Goal: Transaction & Acquisition: Purchase product/service

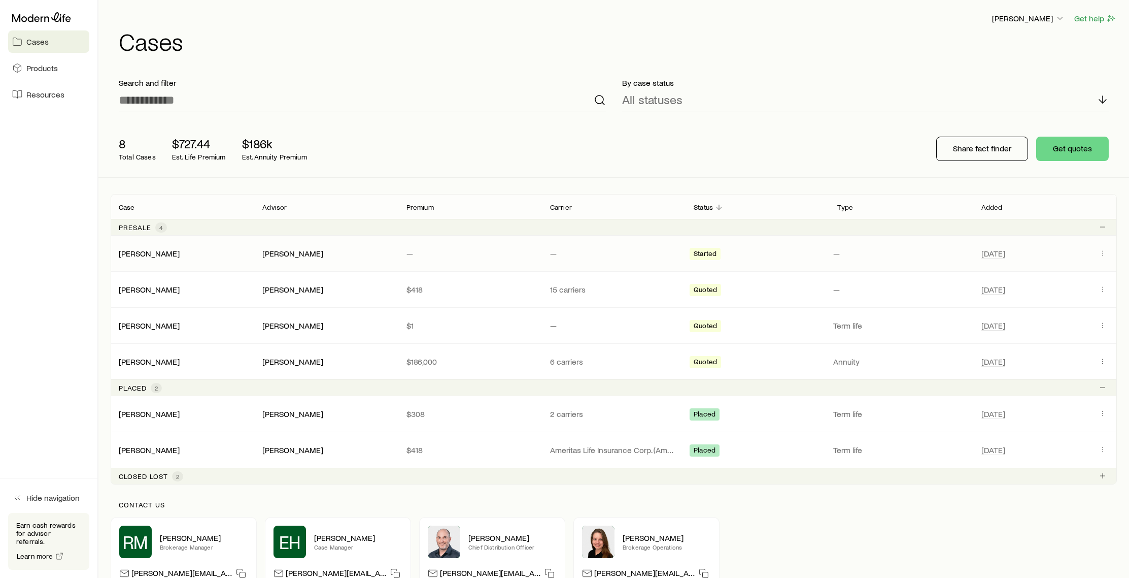
click at [177, 253] on div "[PERSON_NAME]" at bounding box center [183, 253] width 144 height 10
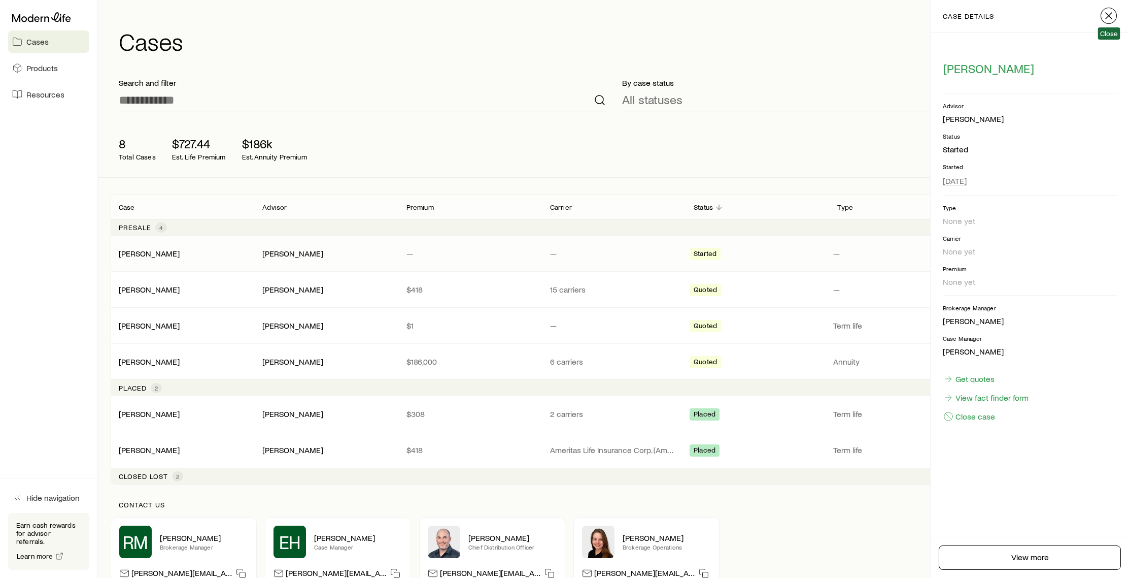
click at [1108, 14] on icon "button" at bounding box center [1109, 16] width 12 height 12
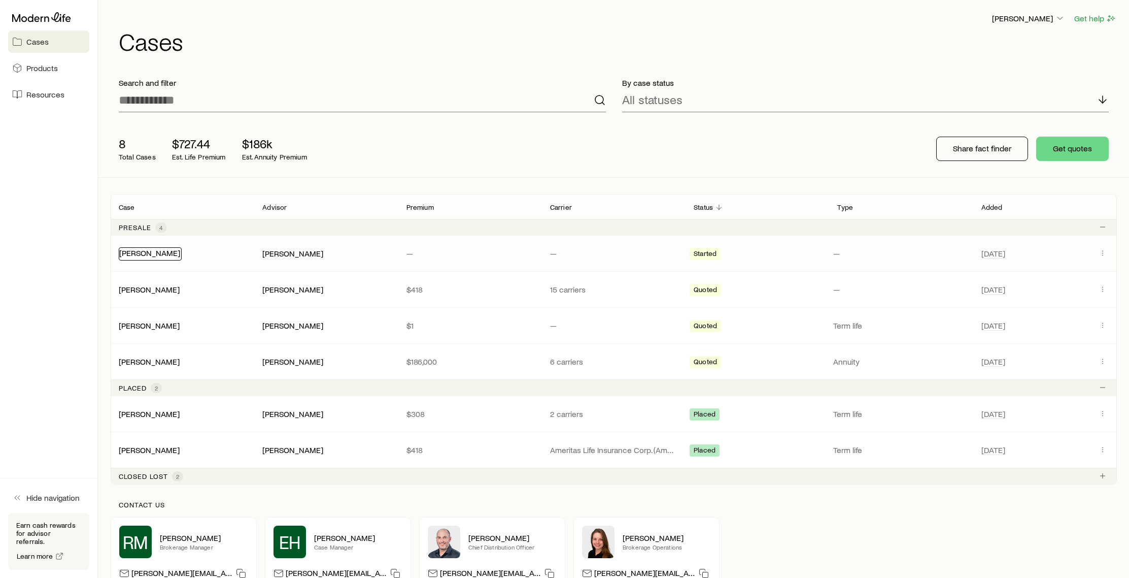
click at [159, 256] on link "[PERSON_NAME]" at bounding box center [149, 253] width 61 height 10
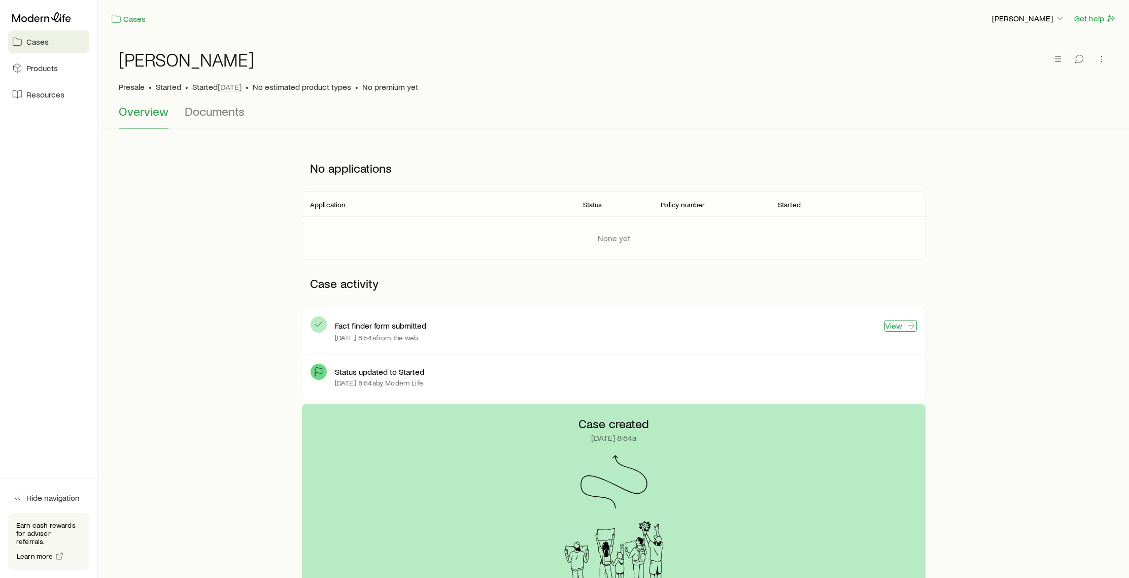
click at [885, 322] on link "View" at bounding box center [901, 326] width 32 height 12
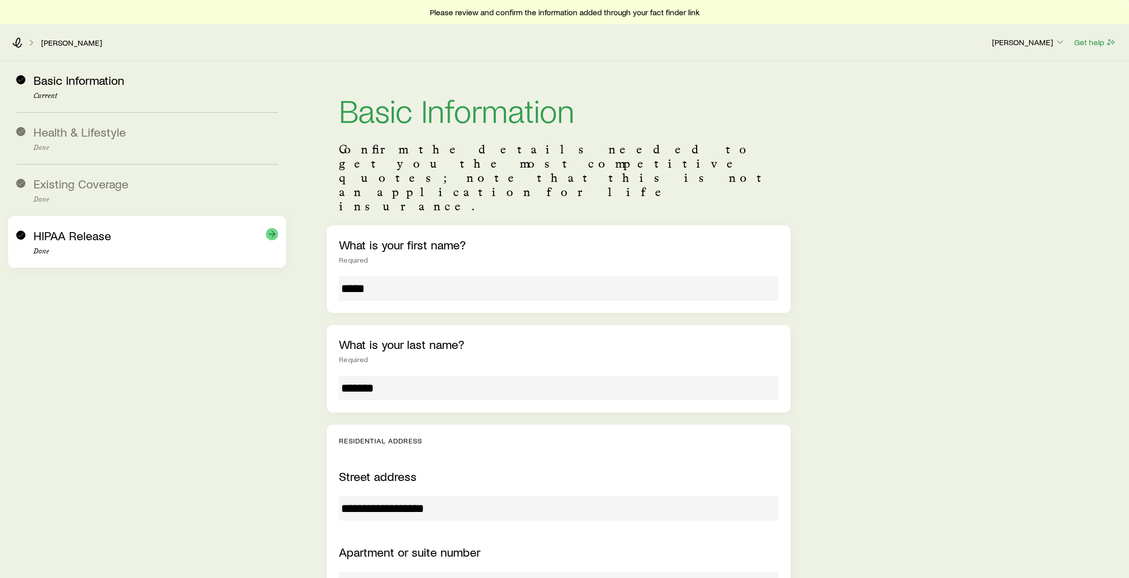
click at [79, 243] on div "HIPAA Release Done" at bounding box center [156, 241] width 245 height 27
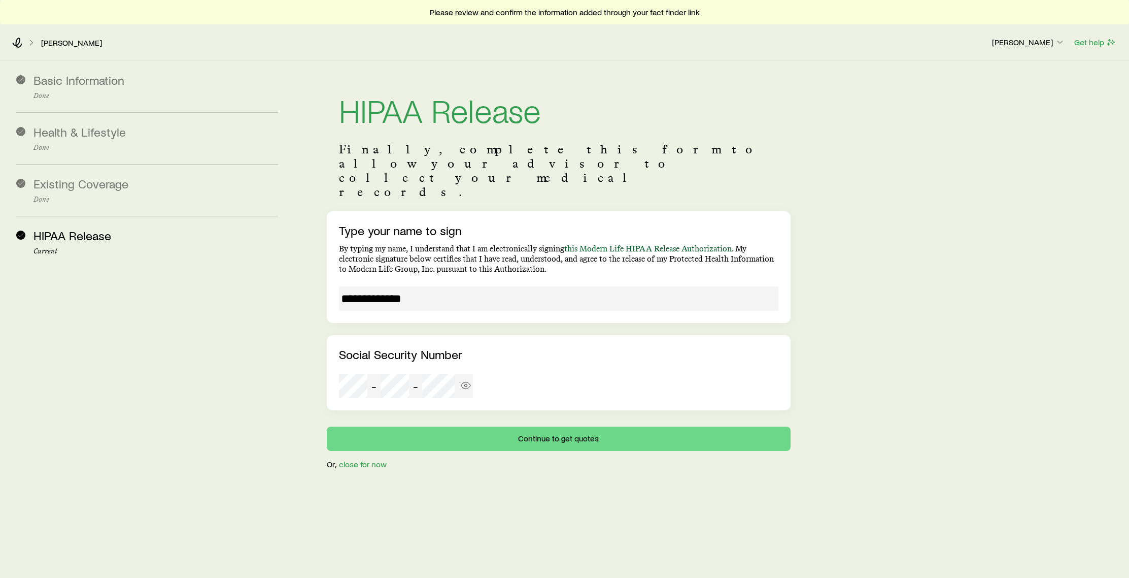
scroll to position [24, 0]
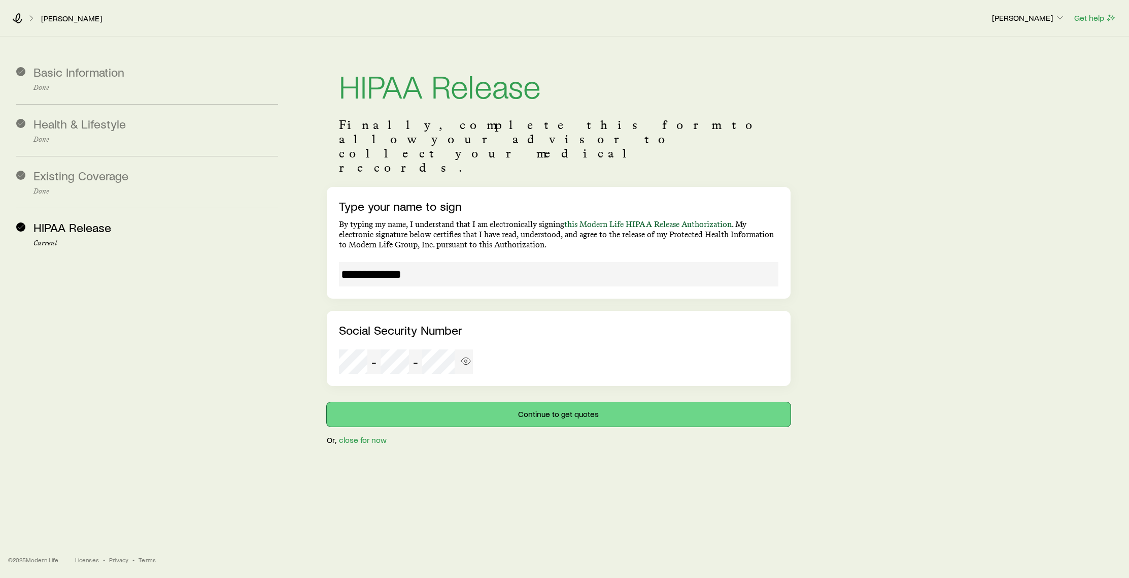
click at [597, 402] on button "Continue to get quotes" at bounding box center [558, 414] width 463 height 24
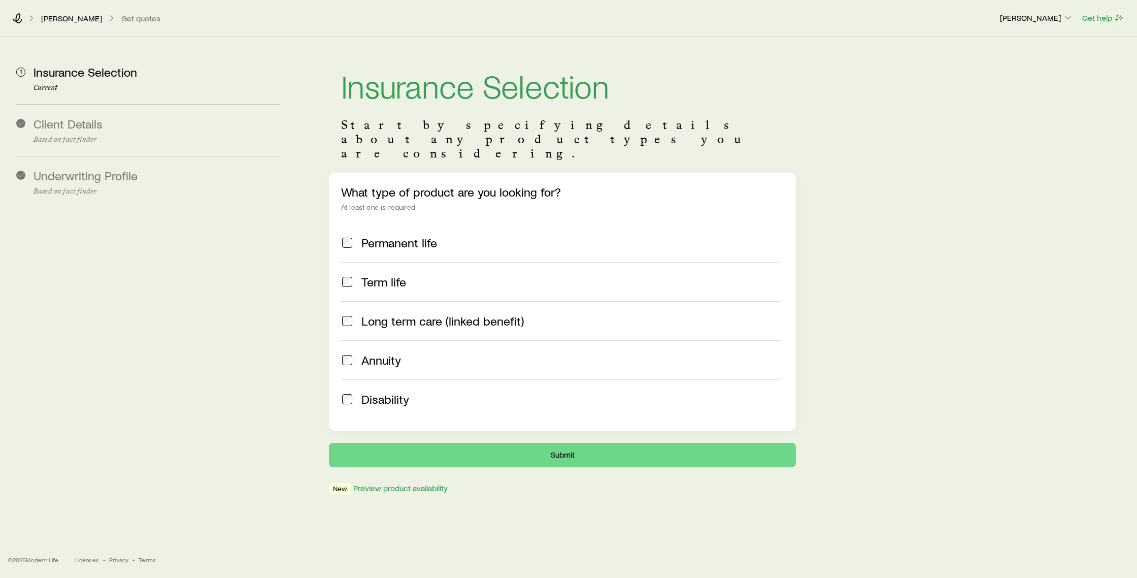
click at [361, 275] on span "Term life" at bounding box center [383, 282] width 45 height 14
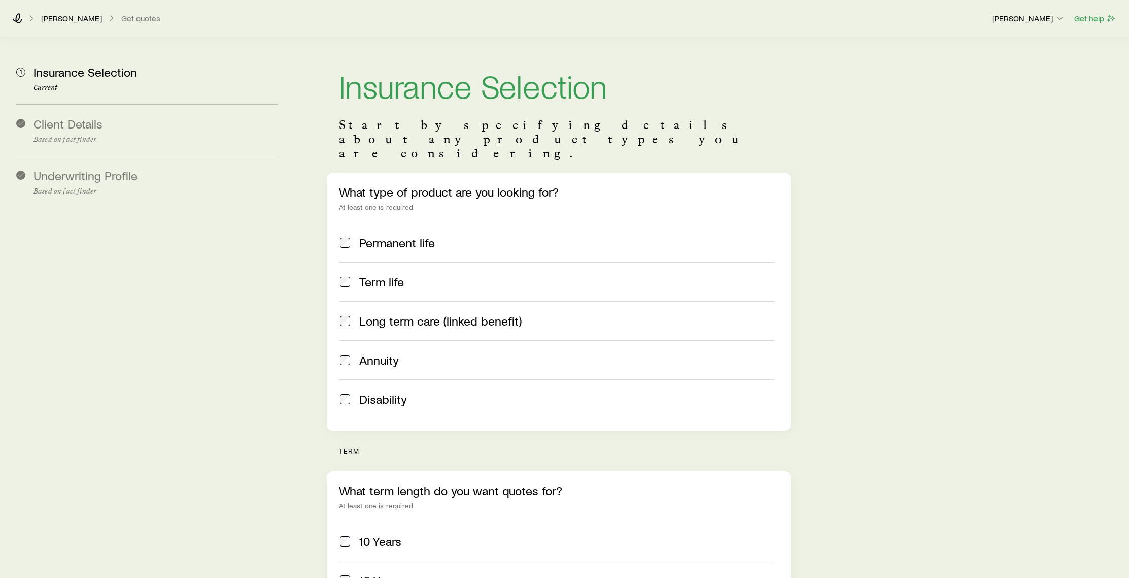
scroll to position [263, 0]
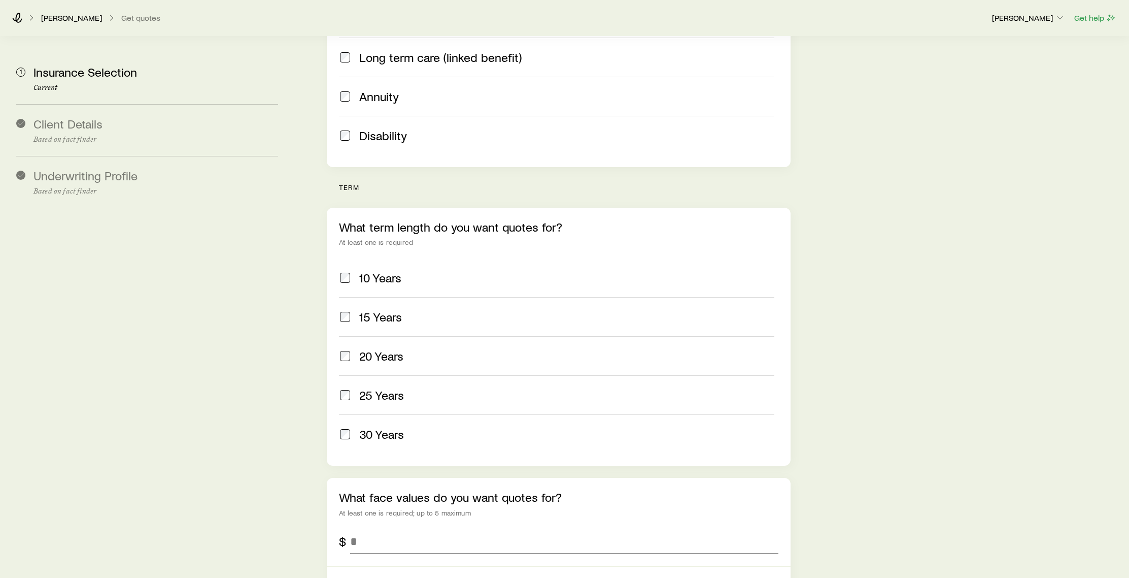
click at [354, 427] on div "30 Years" at bounding box center [556, 434] width 435 height 14
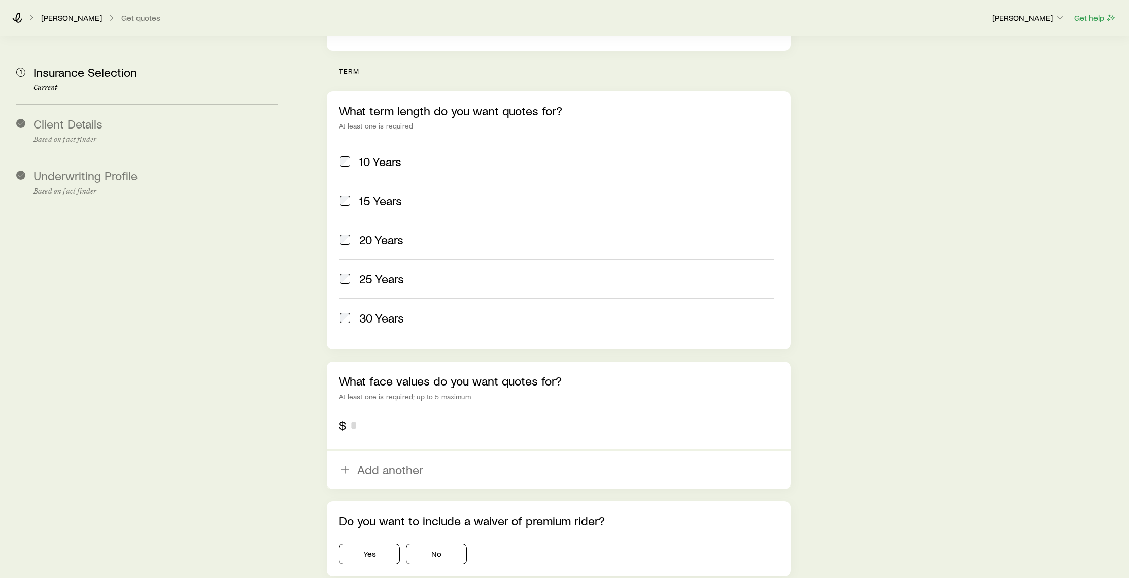
click at [399, 413] on input "tel" at bounding box center [564, 425] width 428 height 24
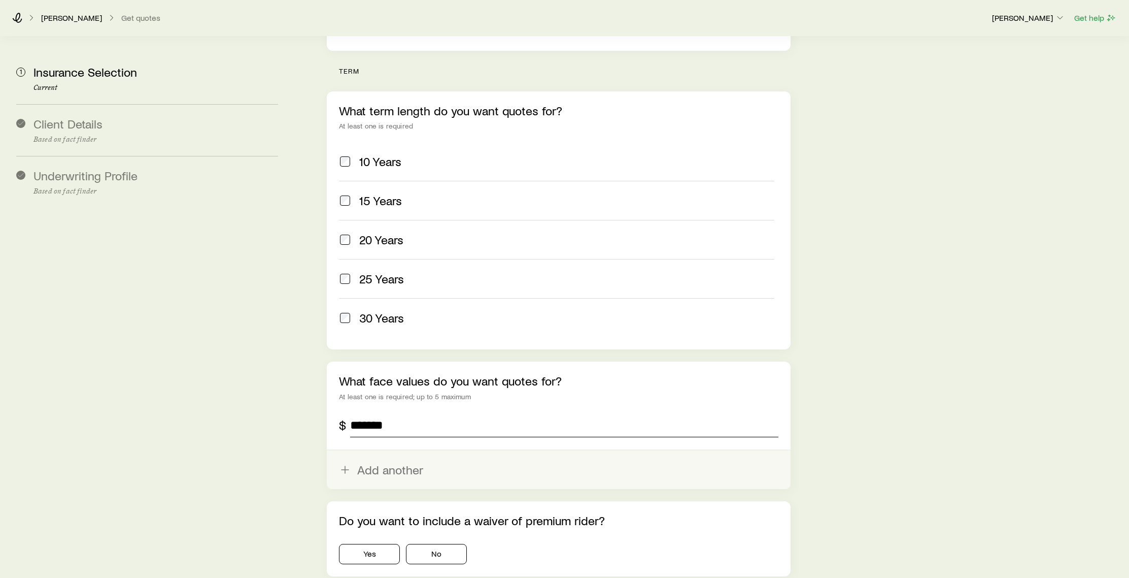
type input "*******"
click at [417, 450] on button "Add another" at bounding box center [558, 469] width 463 height 39
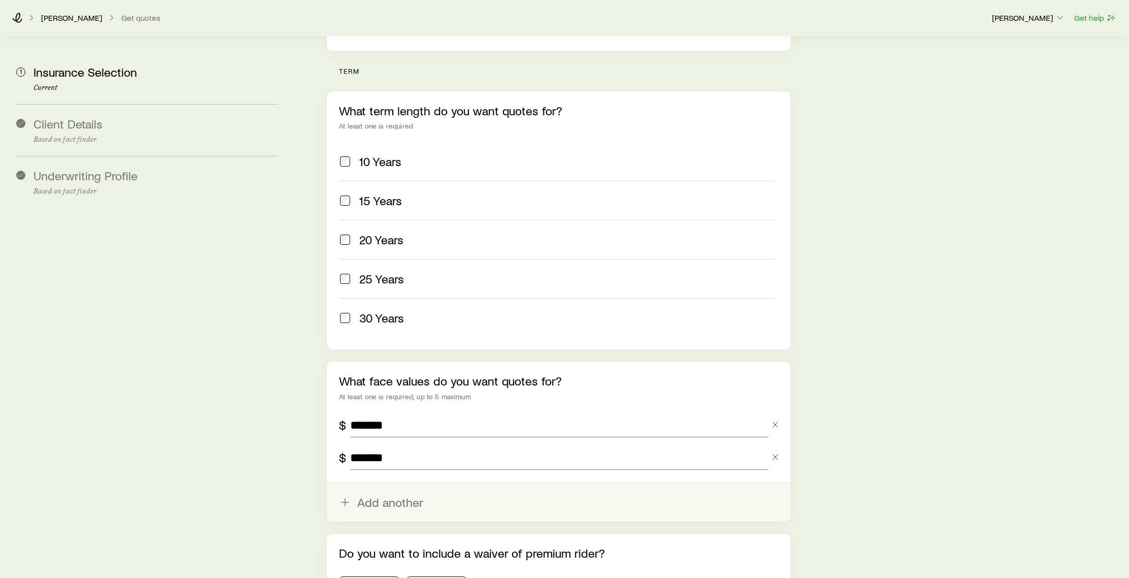
type input "*******"
click at [419, 483] on button "Add another" at bounding box center [558, 502] width 463 height 39
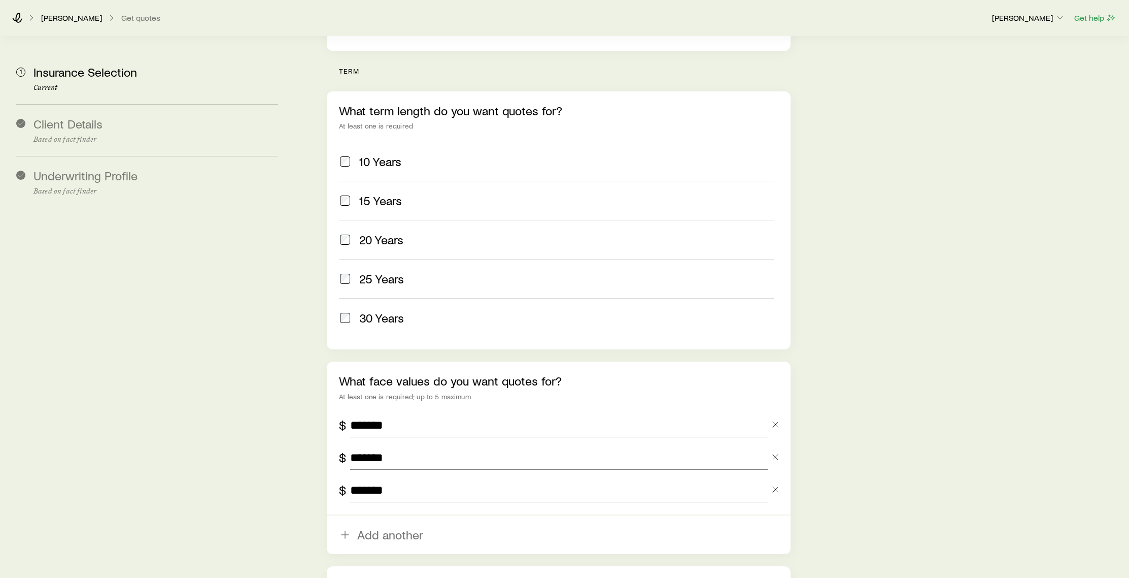
type input "*******"
drag, startPoint x: 928, startPoint y: 459, endPoint x: 860, endPoint y: 464, distance: 68.2
click at [927, 459] on div "Insurance Selection Start by specifying details about any product types you are…" at bounding box center [709, 181] width 823 height 1049
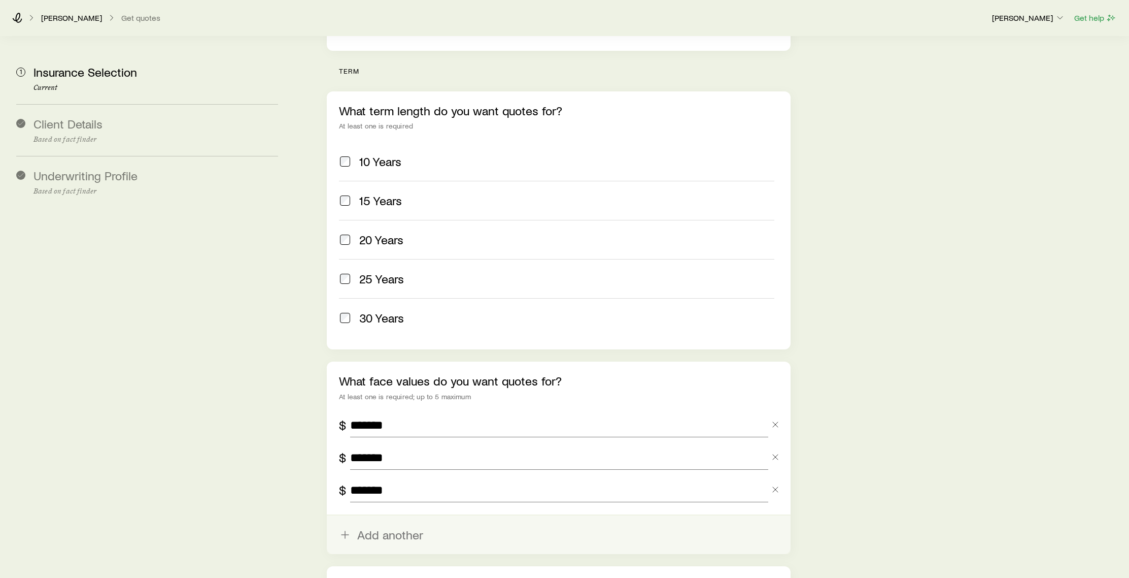
scroll to position [511, 0]
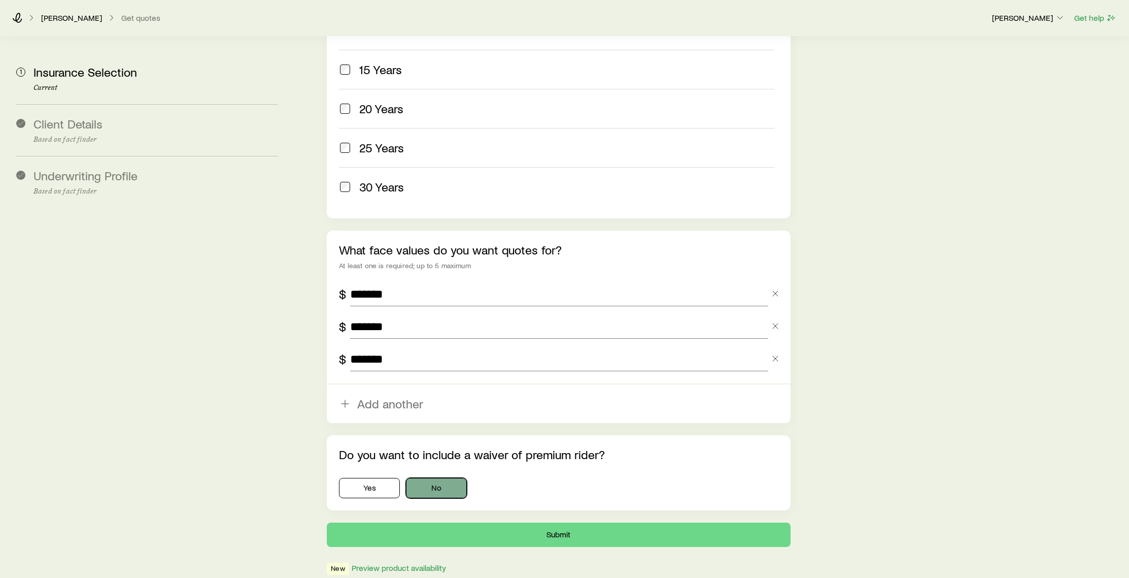
drag, startPoint x: 432, startPoint y: 467, endPoint x: 526, endPoint y: 499, distance: 99.7
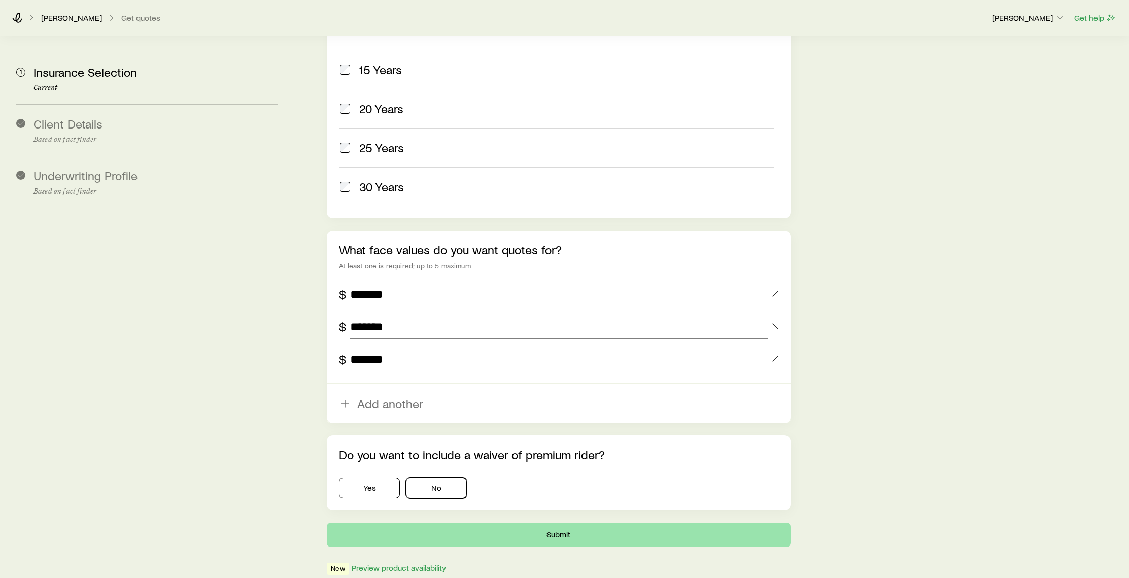
click at [432, 478] on button "No" at bounding box center [436, 488] width 61 height 20
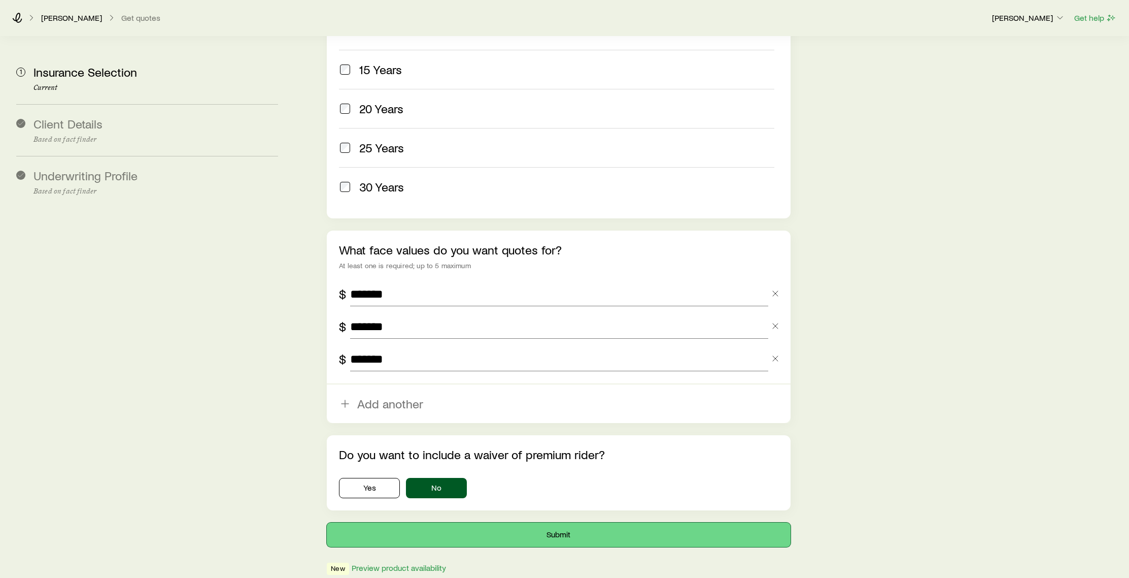
click at [543, 522] on button "Submit" at bounding box center [558, 534] width 463 height 24
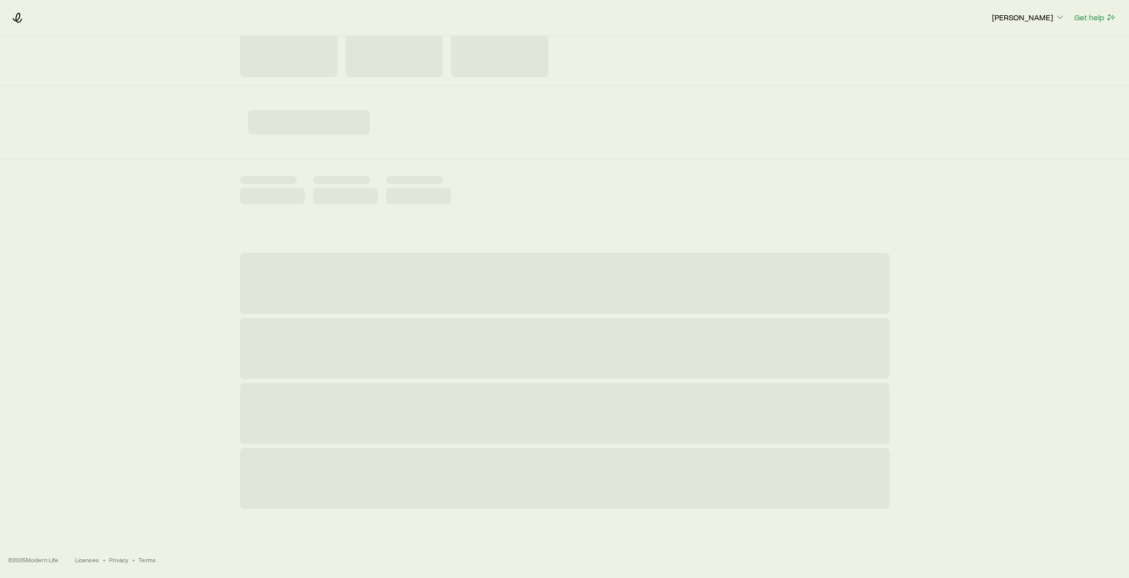
scroll to position [0, 0]
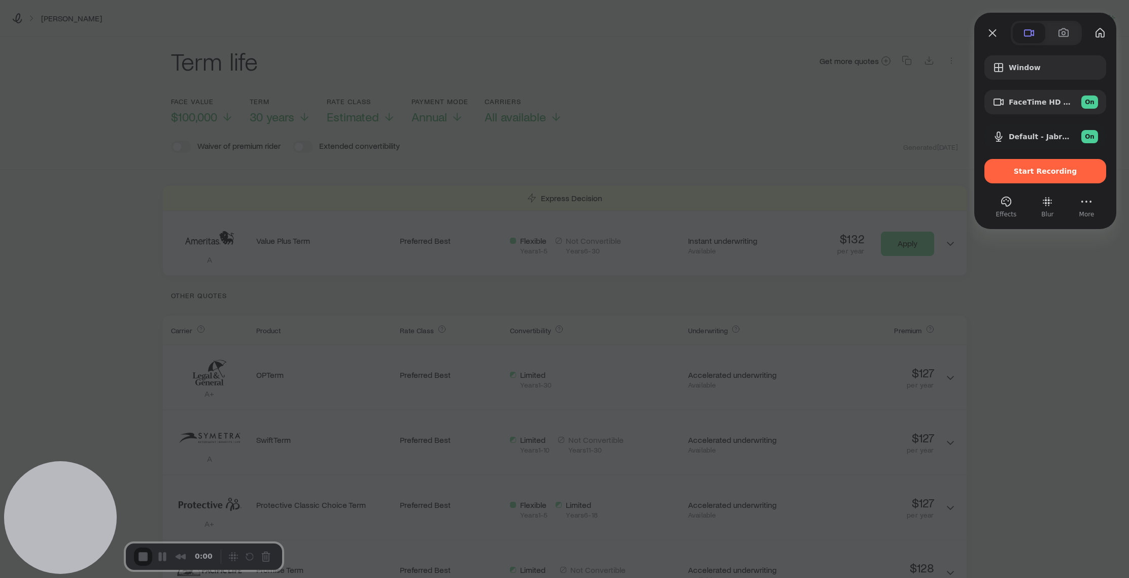
drag, startPoint x: 717, startPoint y: 125, endPoint x: 568, endPoint y: 97, distance: 151.4
click at [716, 125] on div at bounding box center [564, 289] width 1129 height 578
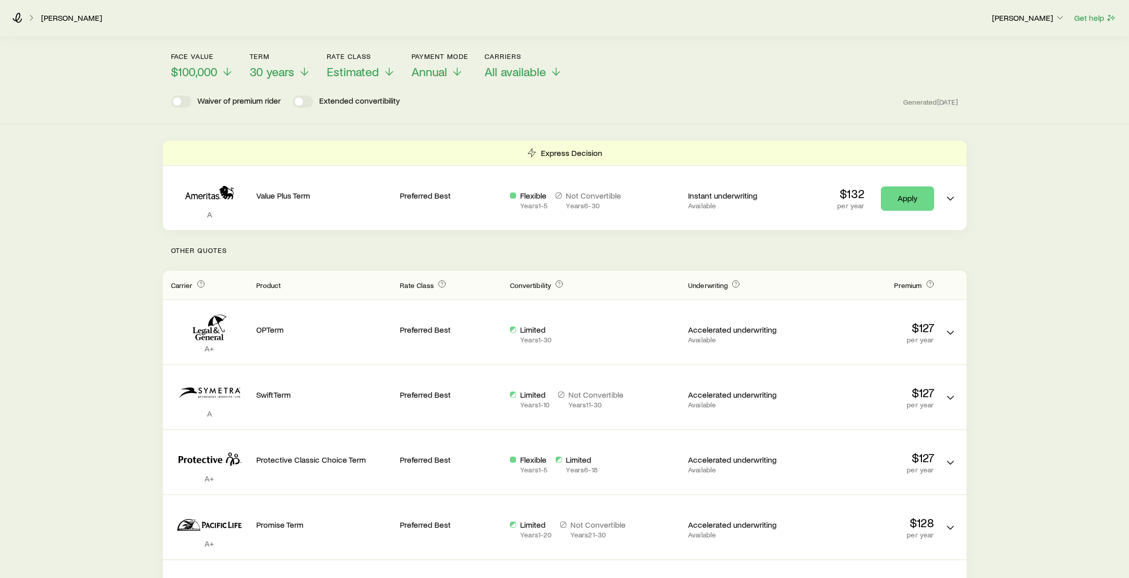
scroll to position [55, 0]
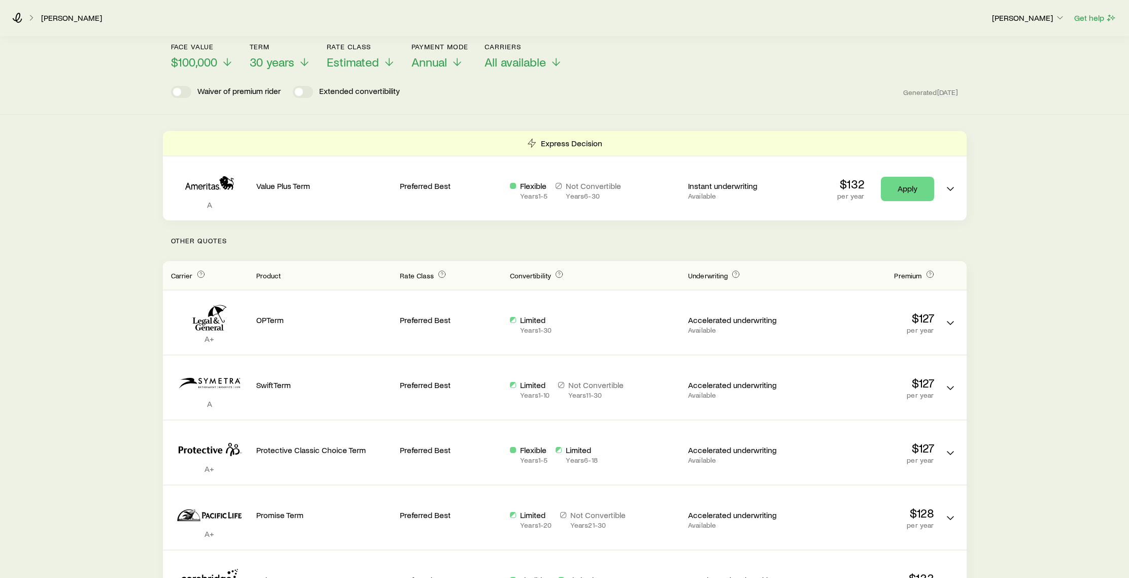
click at [706, 71] on header "Face value $100,000 Term 30 years Rate Class Estimated Payment Mode Annual Carr…" at bounding box center [565, 70] width 788 height 55
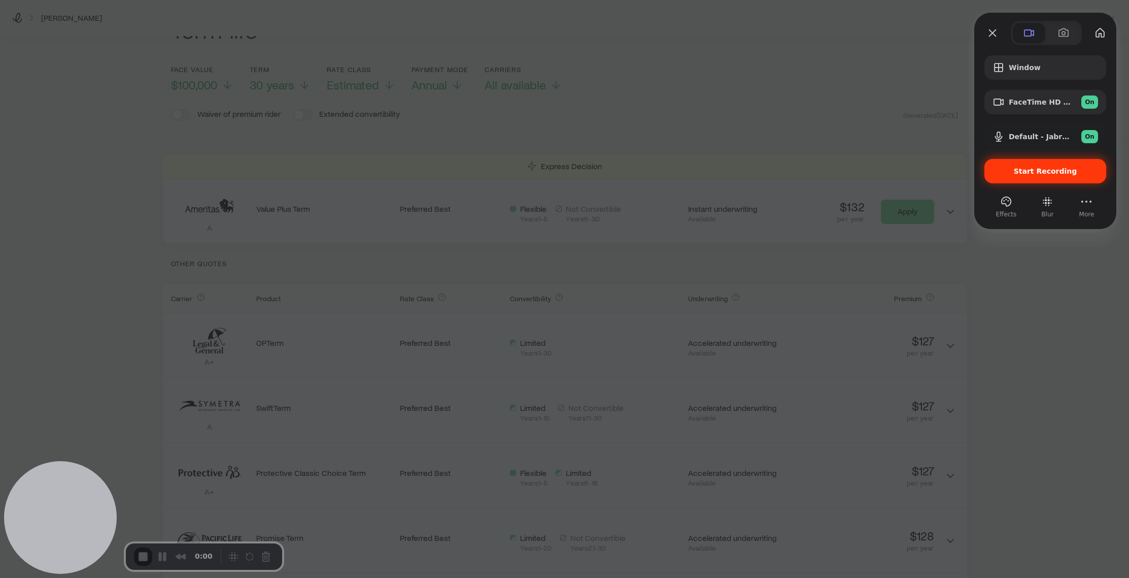
click at [1070, 177] on div "Start Recording" at bounding box center [1046, 171] width 122 height 24
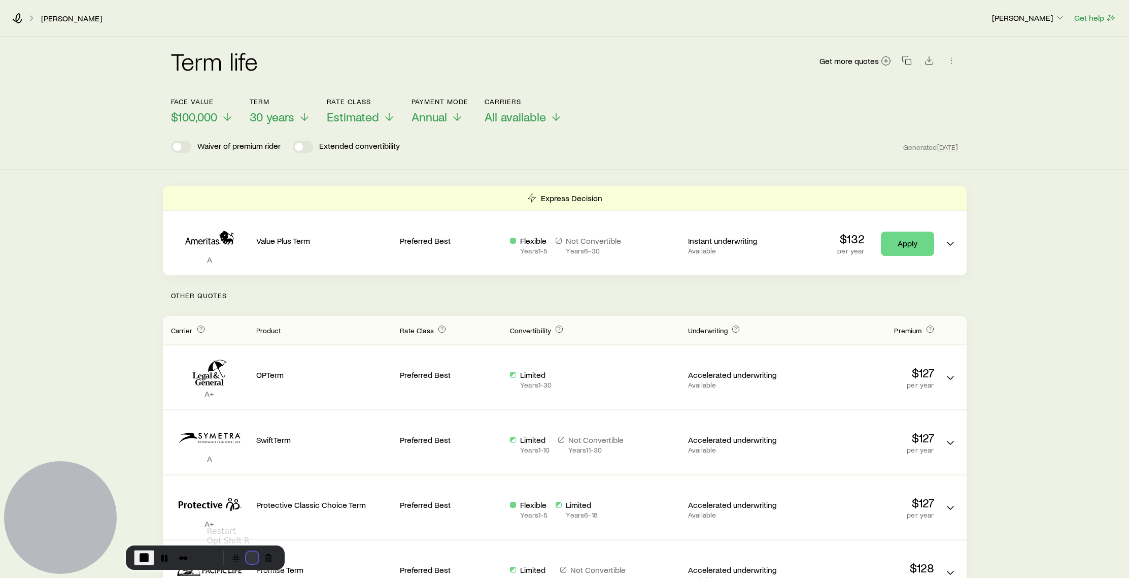
click at [252, 561] on button "Restart Recording" at bounding box center [252, 557] width 12 height 12
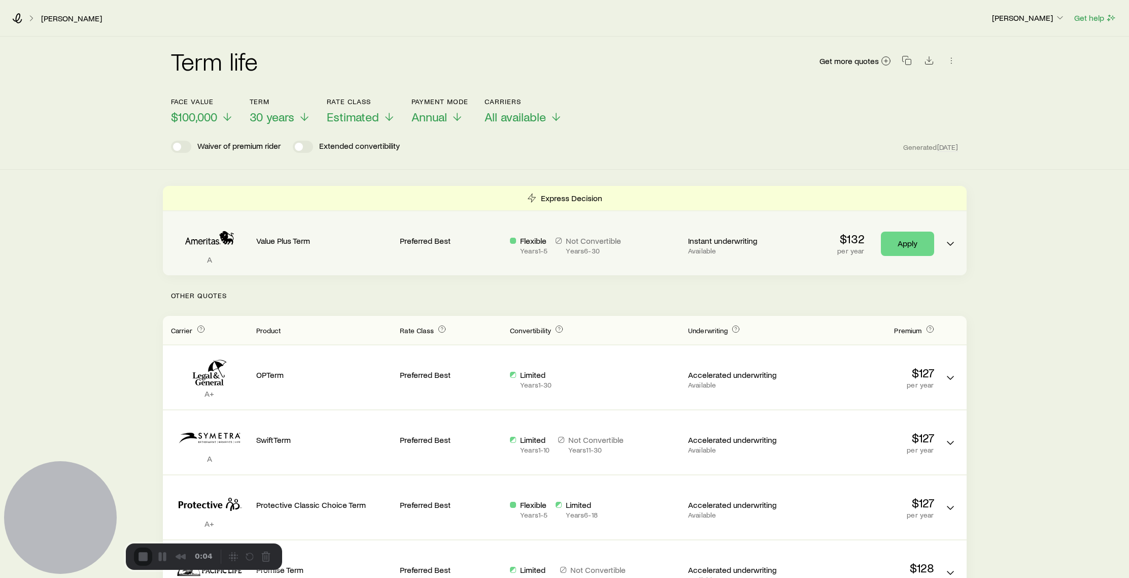
click at [565, 255] on div "Flexible Years 1 - 5 Not Convertible Years 6 - 30" at bounding box center [595, 243] width 170 height 48
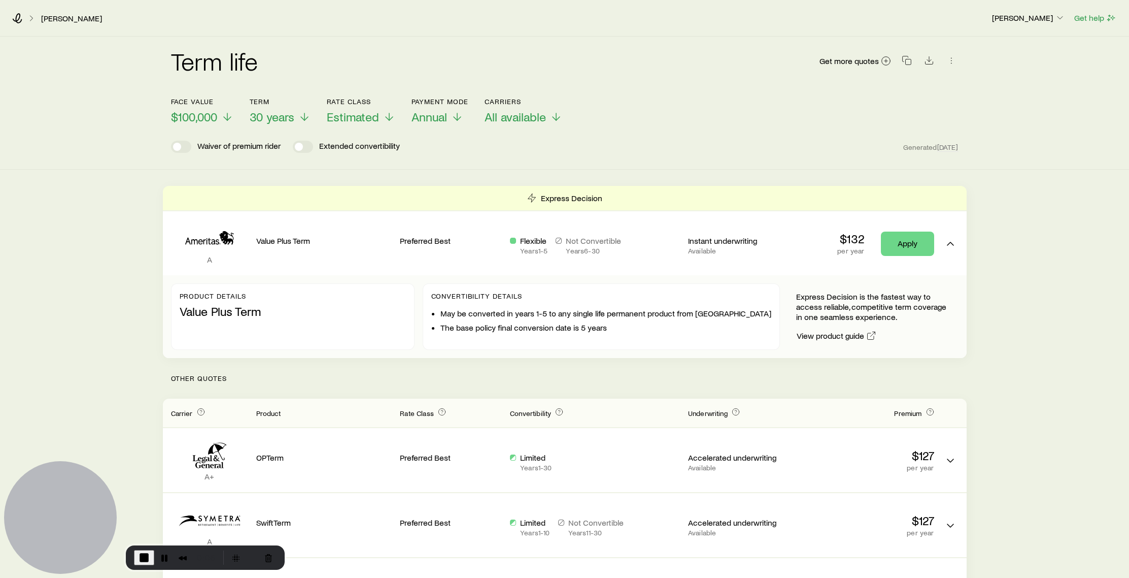
click at [853, 106] on div "Face value $100,000 Term 30 years Rate Class Estimated Payment Mode Annual Carr…" at bounding box center [565, 104] width 788 height 39
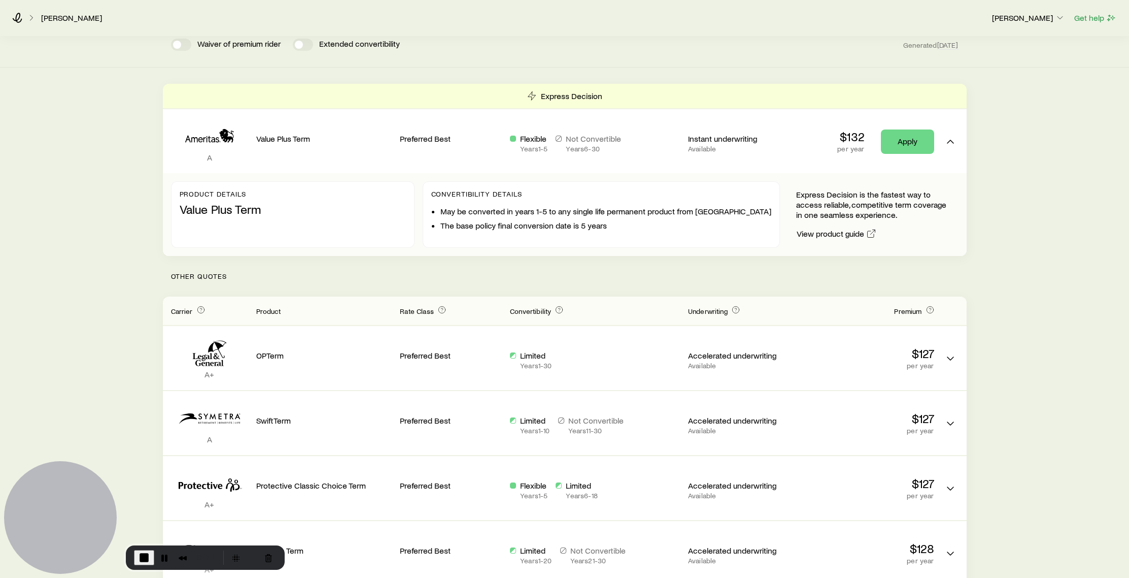
scroll to position [40, 0]
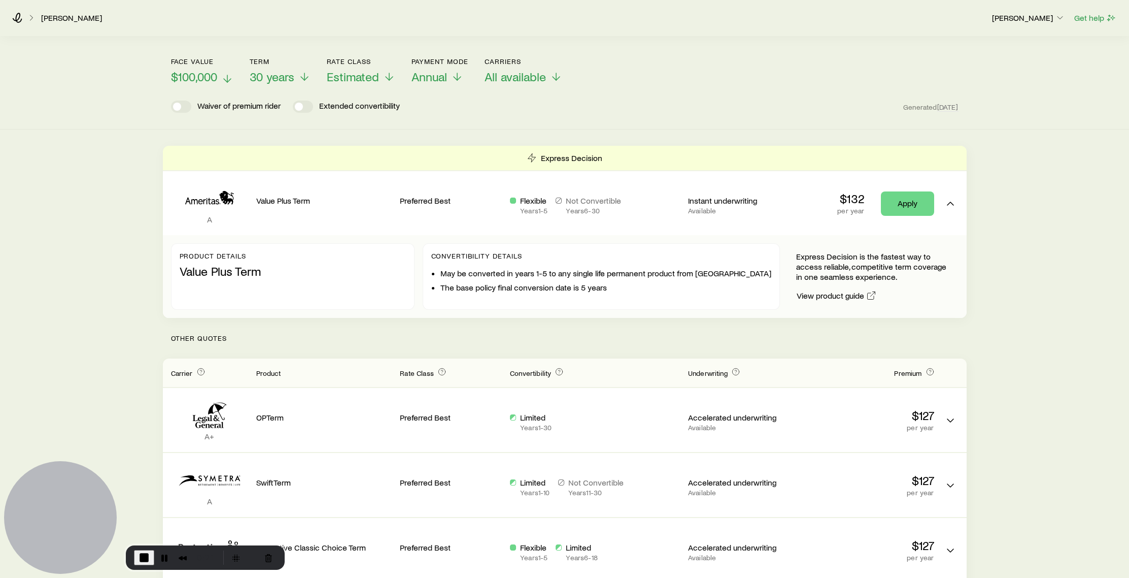
click at [196, 77] on span "$100,000" at bounding box center [194, 77] width 46 height 14
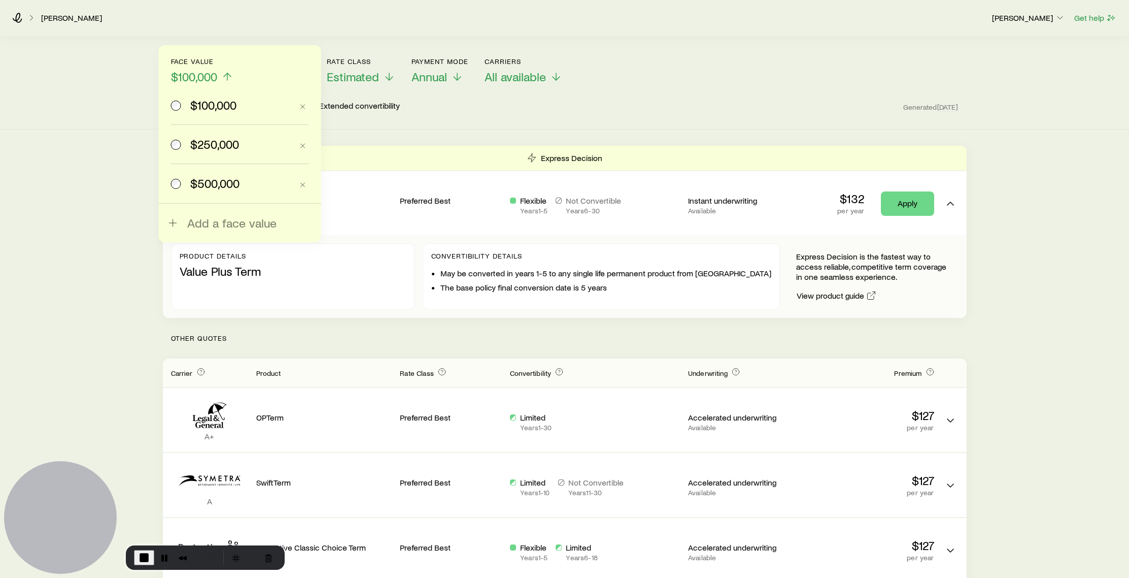
click at [461, 142] on div "Term life Get more quotes Face value $100,000 $100,000 $250,000 $500,000 Add a …" at bounding box center [564, 418] width 1129 height 845
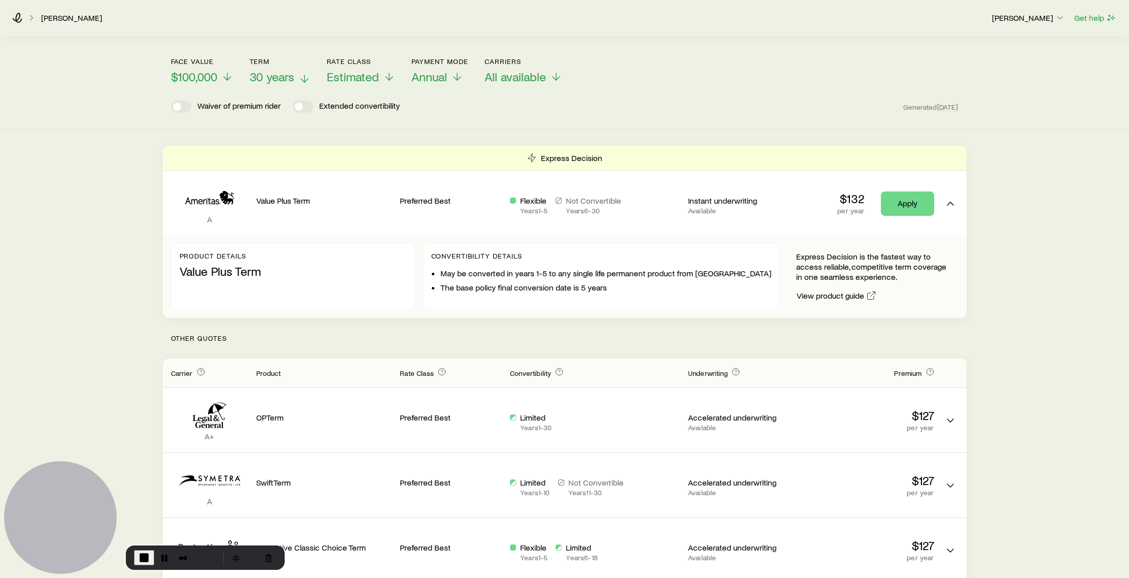
click at [271, 83] on span "30 years" at bounding box center [272, 77] width 45 height 14
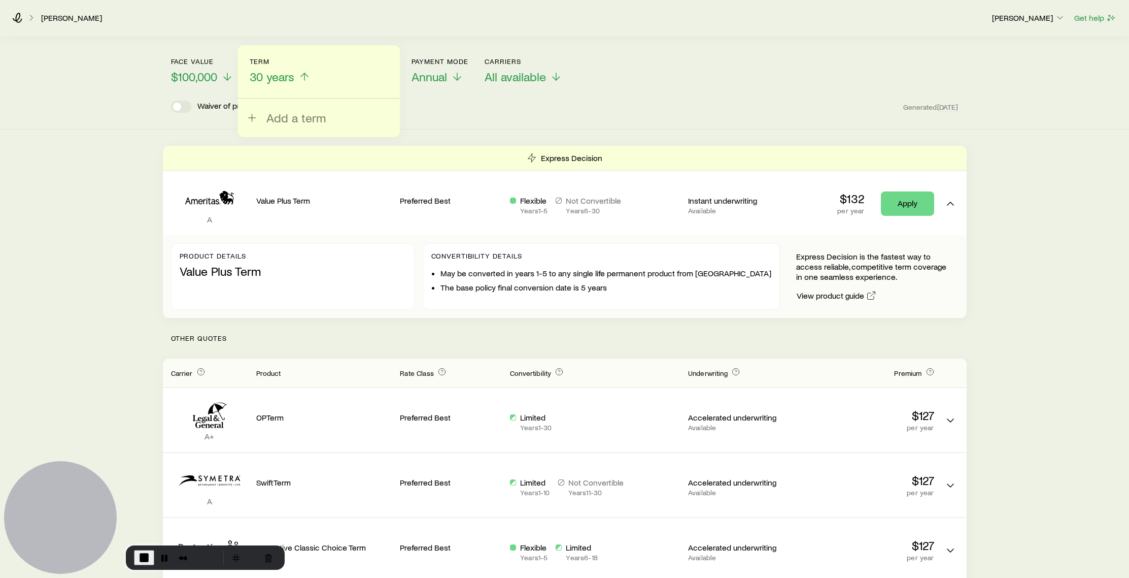
click at [472, 118] on div "Term life Get more quotes Face value $100,000 Term 30 years Add a term Rate Cla…" at bounding box center [564, 62] width 1129 height 133
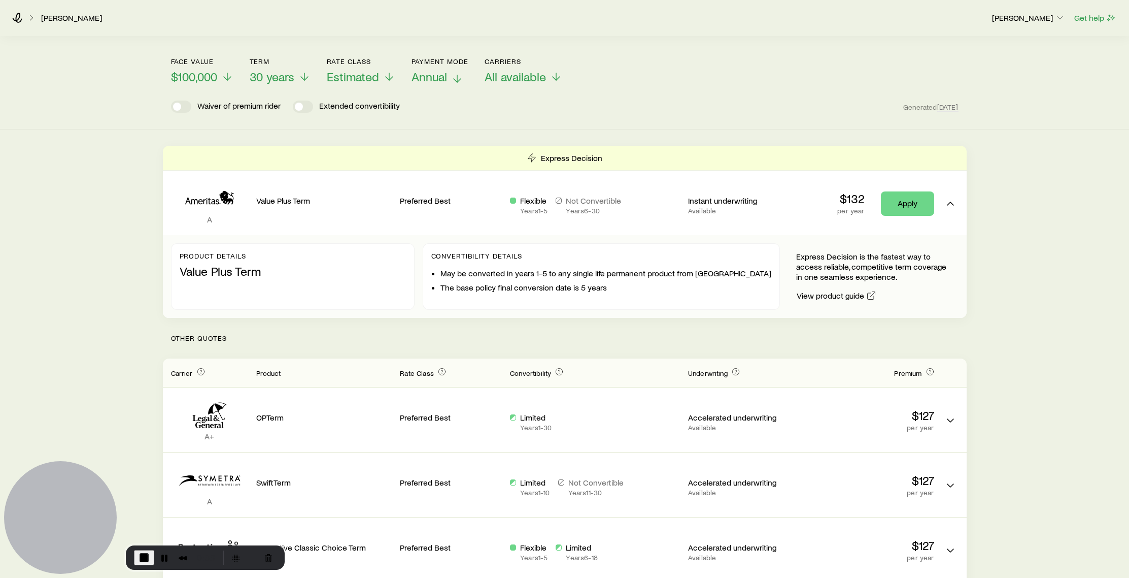
click at [435, 81] on span "Annual" at bounding box center [430, 77] width 36 height 14
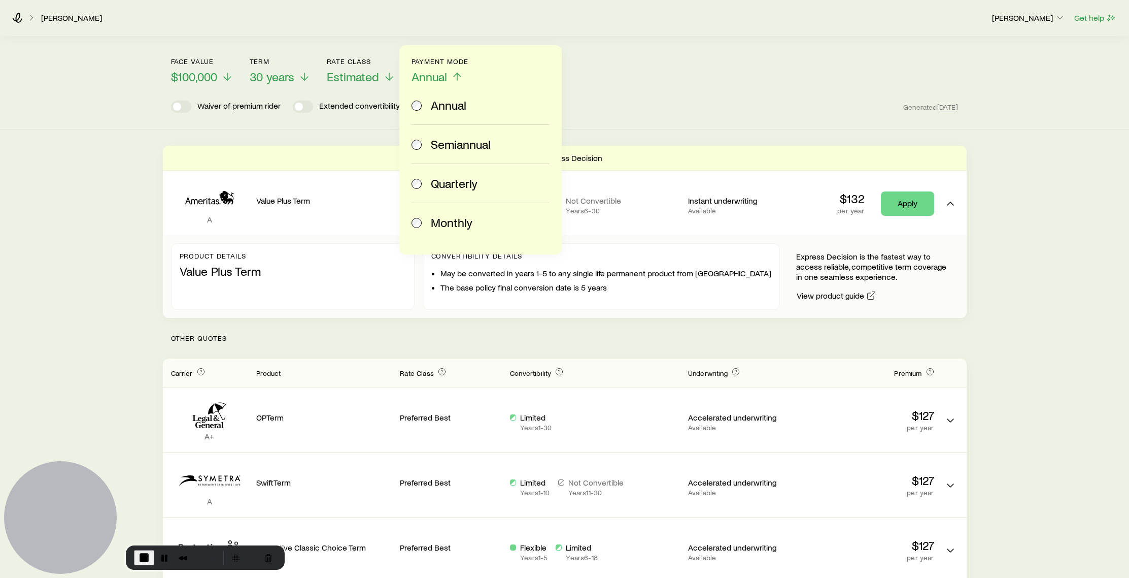
click at [430, 226] on div "Monthly" at bounding box center [479, 222] width 134 height 14
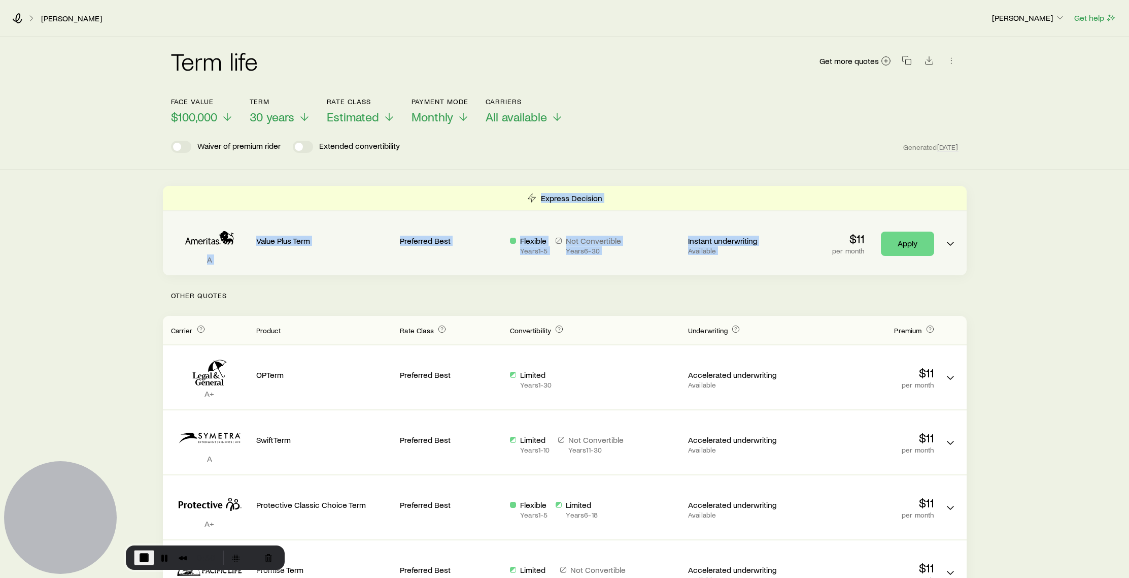
drag, startPoint x: 182, startPoint y: 199, endPoint x: 939, endPoint y: 266, distance: 759.7
click at [824, 224] on div "Express Decision A Value Plus Term Preferred Best Flexible Years 1 - 5 Not Conv…" at bounding box center [565, 230] width 804 height 89
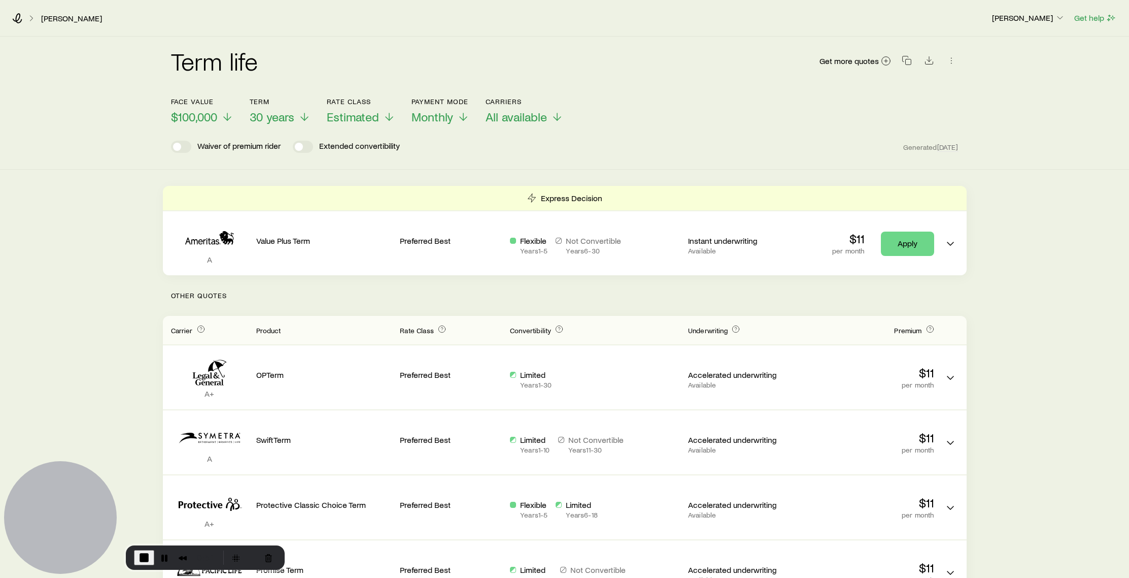
click at [1086, 252] on div "Term life Get more quotes Face value $100,000 Term 30 years Rate Class Estimate…" at bounding box center [564, 418] width 1129 height 762
click at [211, 116] on span "$100,000" at bounding box center [194, 117] width 46 height 14
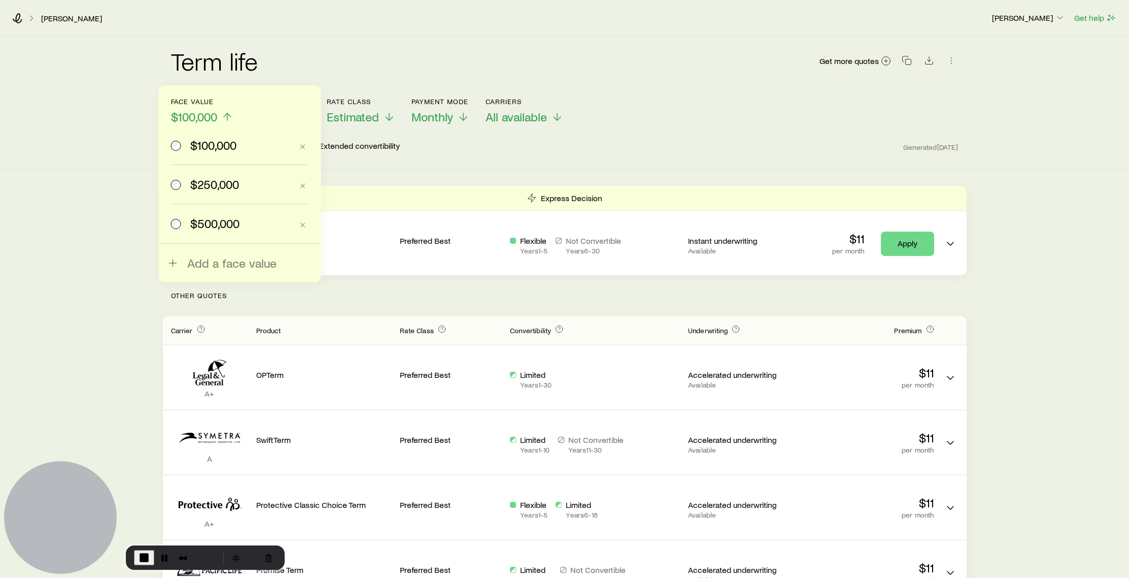
click at [231, 231] on label "$500,000" at bounding box center [232, 223] width 122 height 39
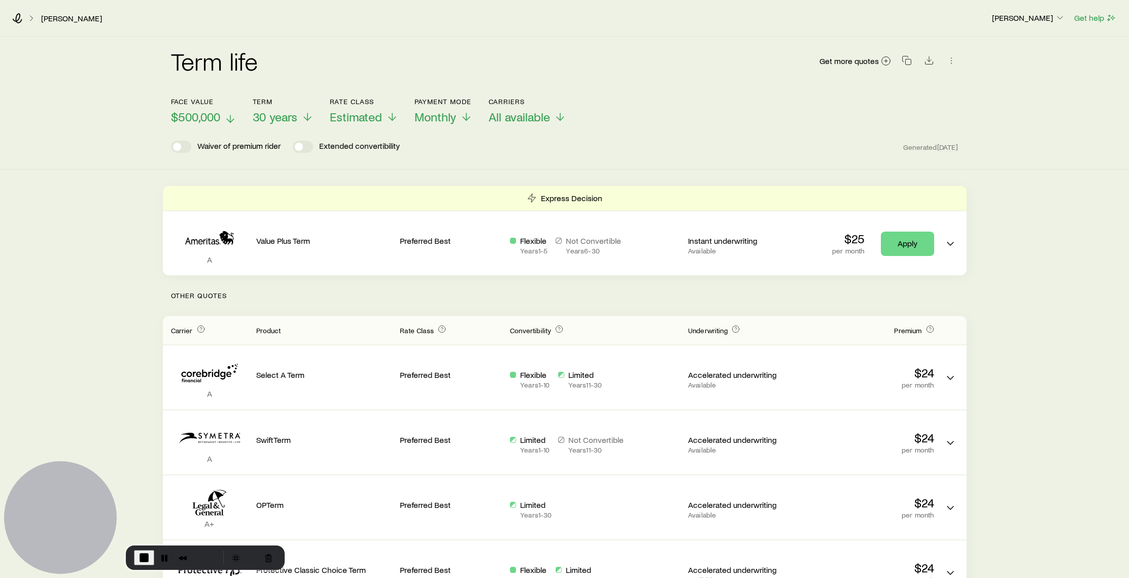
click at [220, 118] on p "$500,000" at bounding box center [203, 117] width 65 height 14
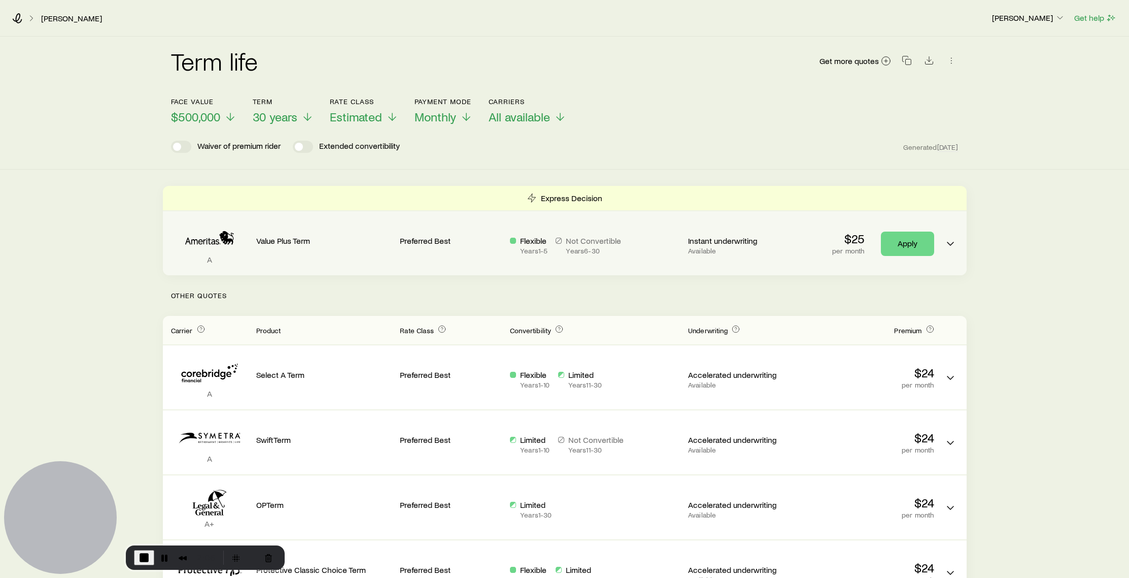
drag, startPoint x: 578, startPoint y: 144, endPoint x: 371, endPoint y: 260, distance: 237.7
click at [575, 146] on div "Waiver of premium rider Extended convertibility Generated [DATE]" at bounding box center [565, 147] width 788 height 12
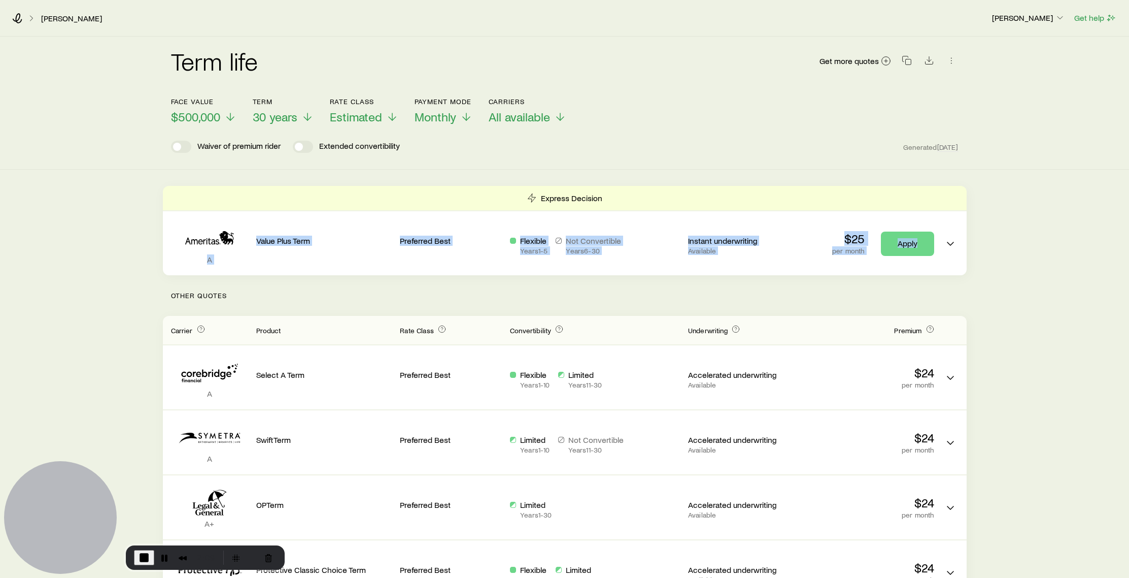
drag, startPoint x: 80, startPoint y: 211, endPoint x: 1096, endPoint y: 272, distance: 1018.6
click at [1096, 272] on div "Term life Get more quotes Face value $500,000 Term 30 years Rate Class Estimate…" at bounding box center [564, 580] width 1129 height 1087
drag, startPoint x: 1096, startPoint y: 273, endPoint x: 1012, endPoint y: 273, distance: 84.3
click at [1095, 273] on div "Term life Get more quotes Face value $500,000 Term 30 years Rate Class Estimate…" at bounding box center [564, 580] width 1129 height 1087
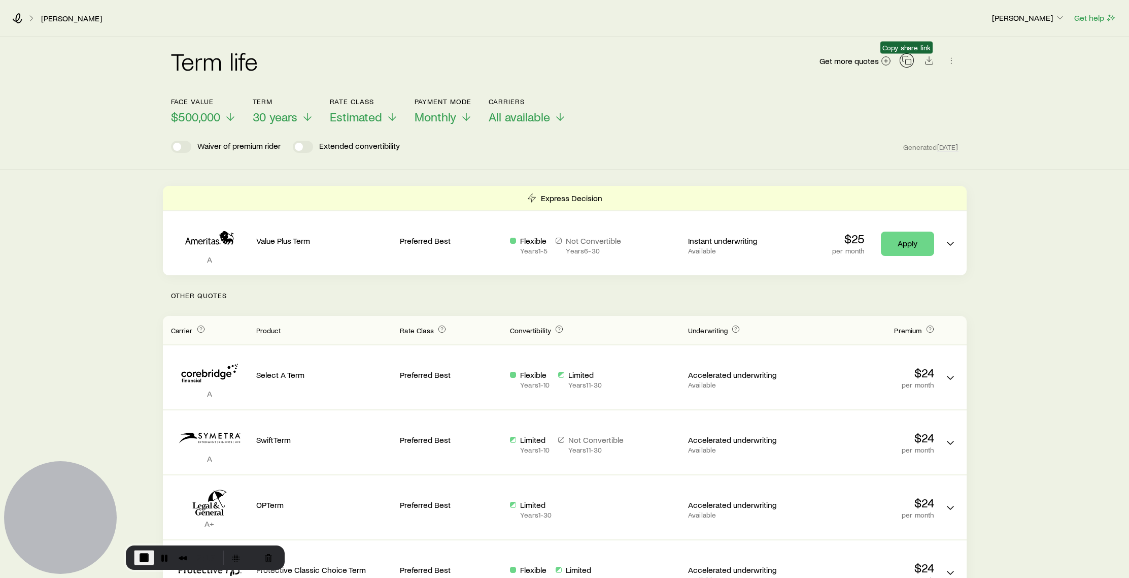
click at [911, 62] on icon "button" at bounding box center [907, 60] width 10 height 10
click at [1031, 275] on div "Term life Get more quotes Face value $500,000 Term 30 years Rate Class Estimate…" at bounding box center [564, 580] width 1129 height 1087
click at [139, 555] on span "End Recording" at bounding box center [144, 557] width 12 height 12
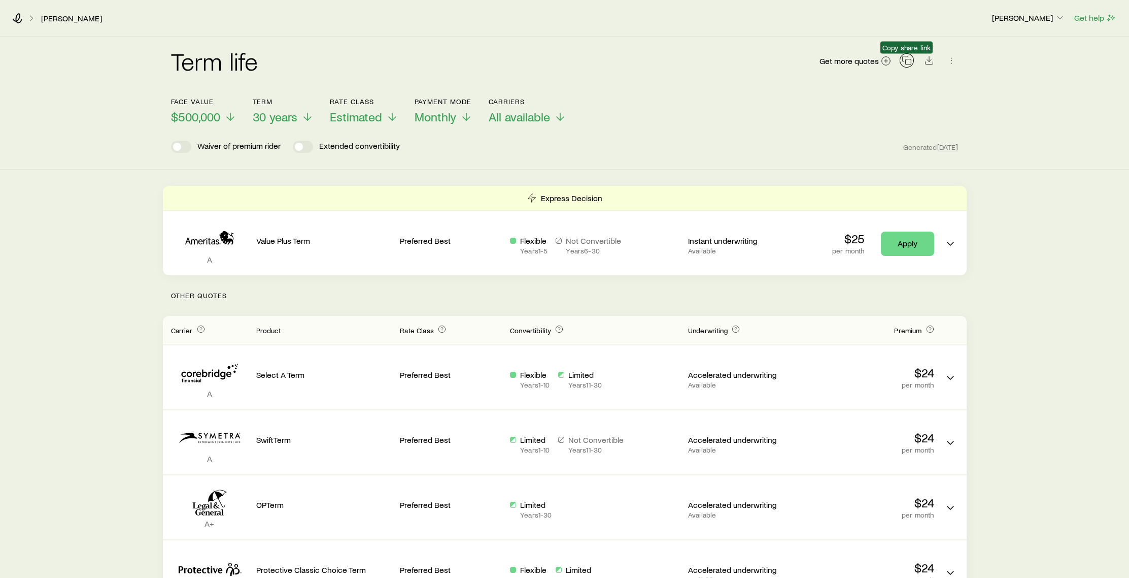
click at [908, 63] on icon "button" at bounding box center [907, 60] width 10 height 10
